Goal: Task Accomplishment & Management: Manage account settings

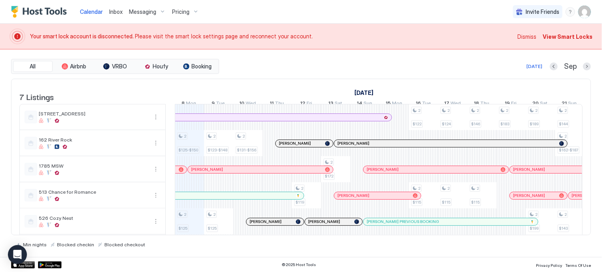
scroll to position [0, 439]
click at [560, 34] on span "View Smart Locks" at bounding box center [568, 36] width 50 height 8
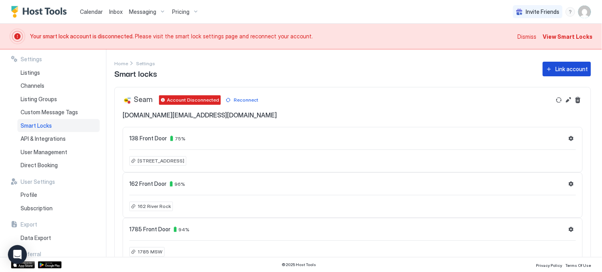
click at [555, 68] on div "Link account" at bounding box center [571, 69] width 32 height 8
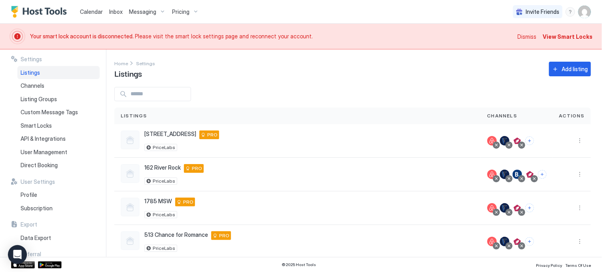
click at [530, 34] on span "Dismiss" at bounding box center [526, 36] width 19 height 8
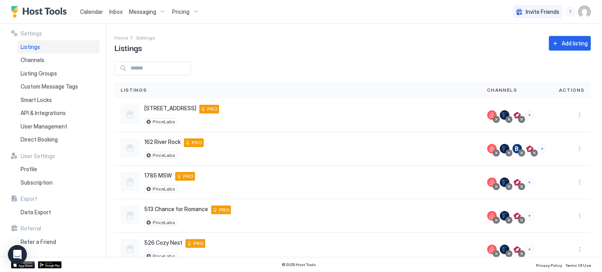
click at [95, 14] on span "Calendar" at bounding box center [91, 11] width 23 height 7
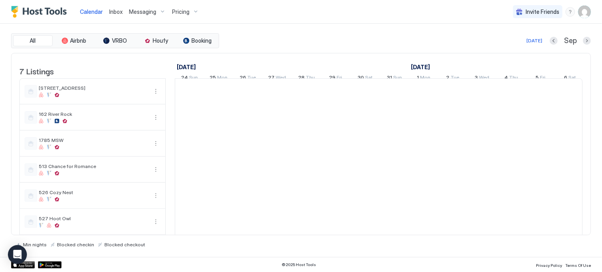
scroll to position [0, 439]
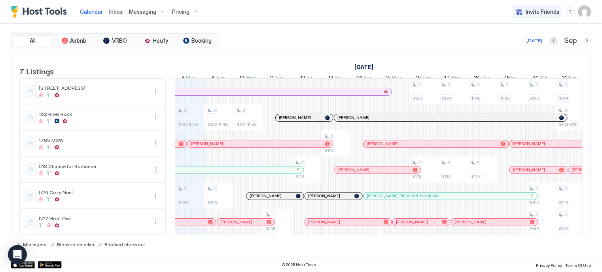
click at [588, 39] on button "Next month" at bounding box center [587, 41] width 8 height 8
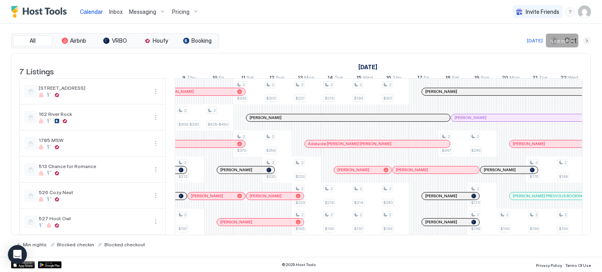
click at [588, 39] on button "Next month" at bounding box center [587, 41] width 8 height 8
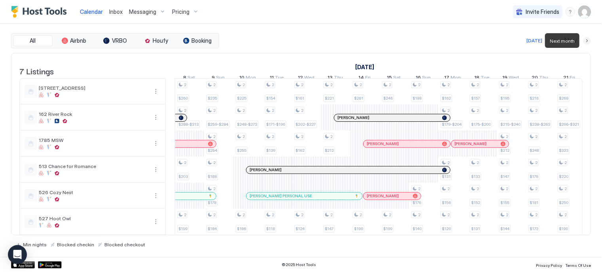
click at [587, 38] on button "Next month" at bounding box center [587, 41] width 8 height 8
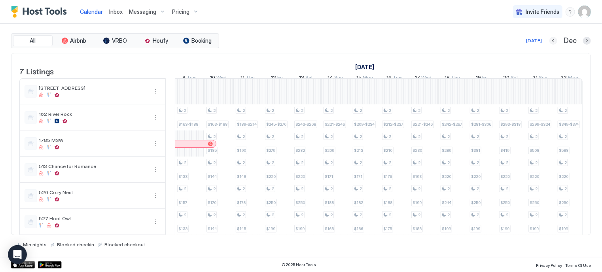
click at [551, 40] on button "Previous month" at bounding box center [553, 41] width 8 height 8
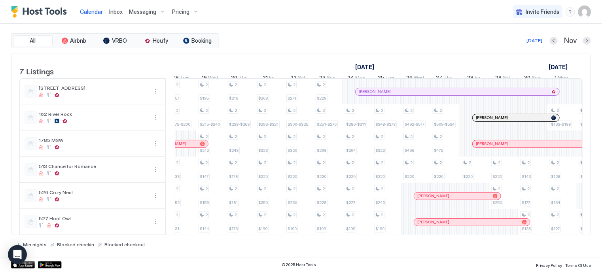
scroll to position [0, 757]
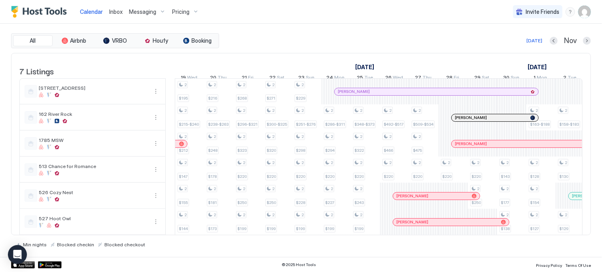
click at [91, 10] on span "Calendar" at bounding box center [91, 11] width 23 height 7
click at [539, 43] on div "[DATE]" at bounding box center [535, 40] width 16 height 7
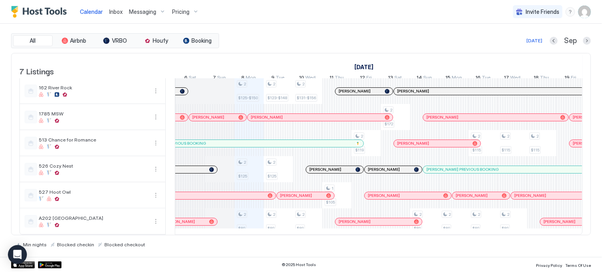
click at [196, 11] on div "Pricing" at bounding box center [185, 11] width 33 height 13
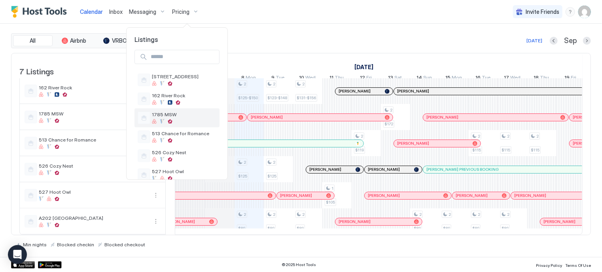
click at [160, 116] on span "1785 MSW" at bounding box center [184, 115] width 64 height 6
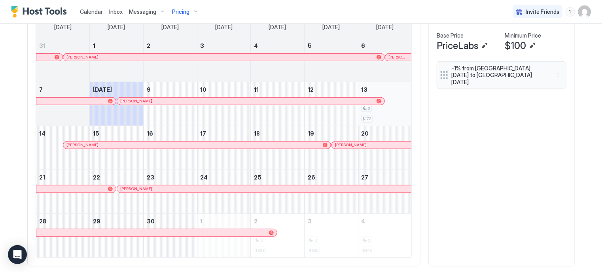
scroll to position [198, 0]
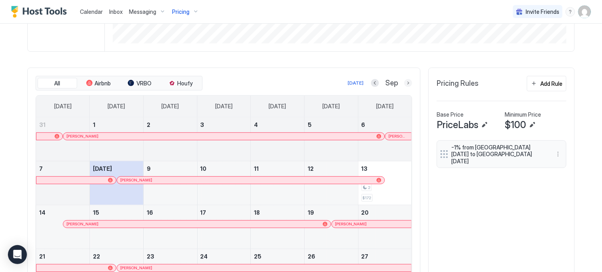
click at [404, 80] on button "Next month" at bounding box center [408, 83] width 8 height 8
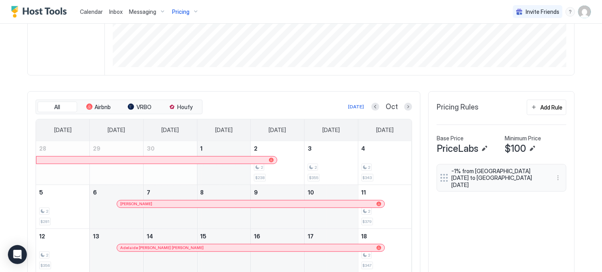
scroll to position [158, 0]
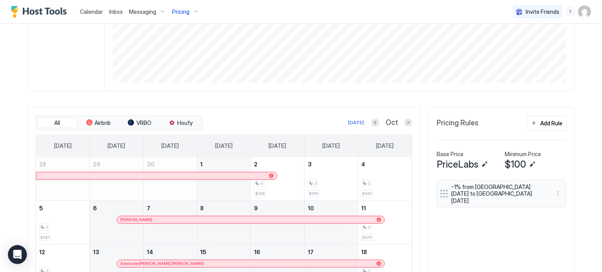
click at [189, 9] on div "Pricing" at bounding box center [185, 11] width 33 height 13
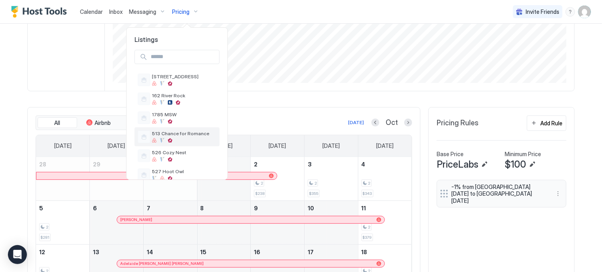
click at [169, 135] on span "513 Chance for Romance" at bounding box center [184, 134] width 64 height 6
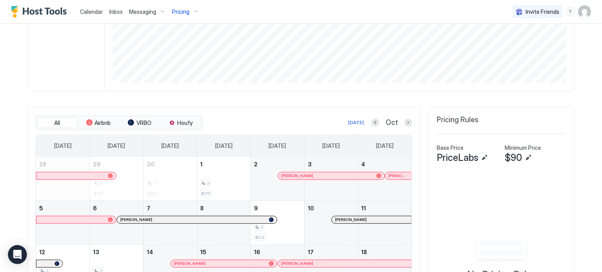
scroll to position [277, 0]
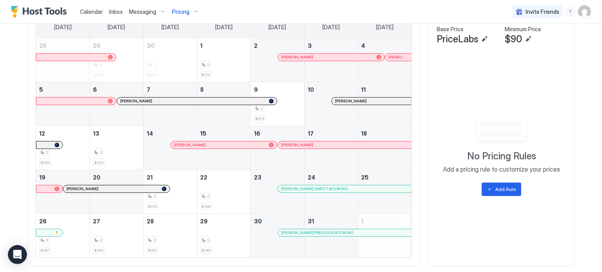
drag, startPoint x: 90, startPoint y: 12, endPoint x: 104, endPoint y: 19, distance: 15.2
click at [90, 12] on span "Calendar" at bounding box center [91, 11] width 23 height 7
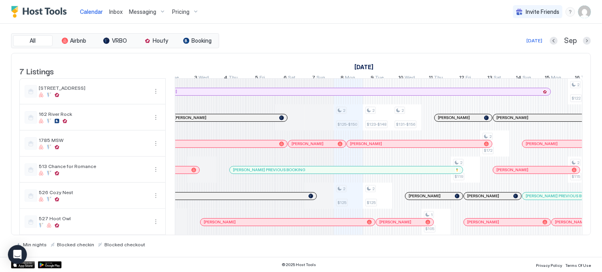
scroll to position [0, 236]
